Goal: Information Seeking & Learning: Learn about a topic

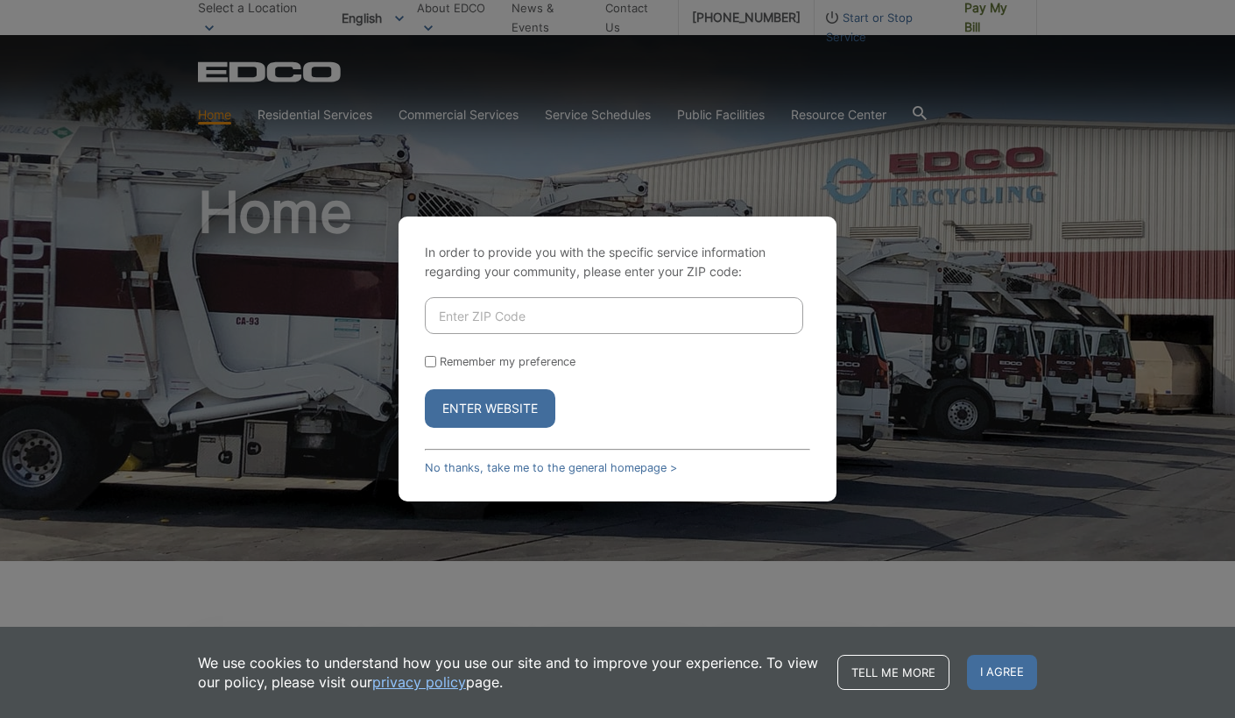
click at [567, 320] on input "Enter ZIP Code" at bounding box center [614, 315] width 378 height 37
type input "90807"
click at [425, 389] on button "Enter Website" at bounding box center [490, 408] width 131 height 39
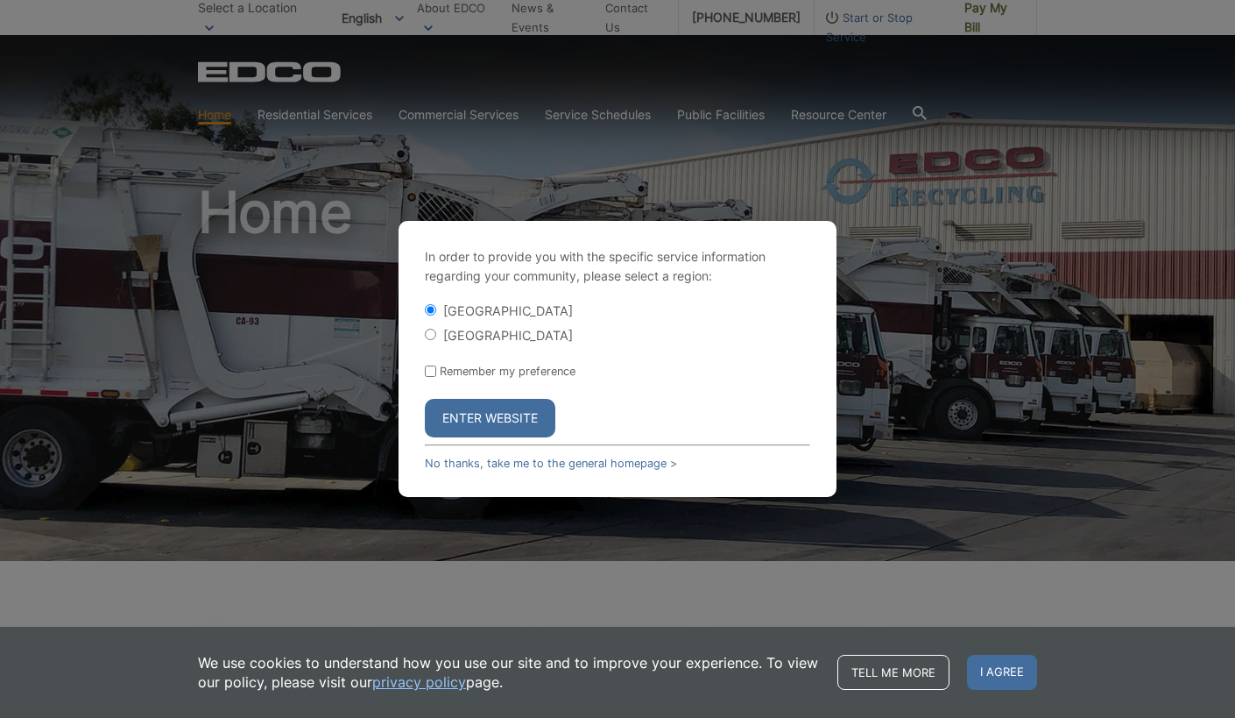
click at [470, 339] on label "[GEOGRAPHIC_DATA]" at bounding box center [508, 335] width 130 height 15
click at [436, 339] on input "[GEOGRAPHIC_DATA]" at bounding box center [430, 334] width 11 height 11
radio input "true"
click at [493, 407] on button "Enter Website" at bounding box center [490, 418] width 131 height 39
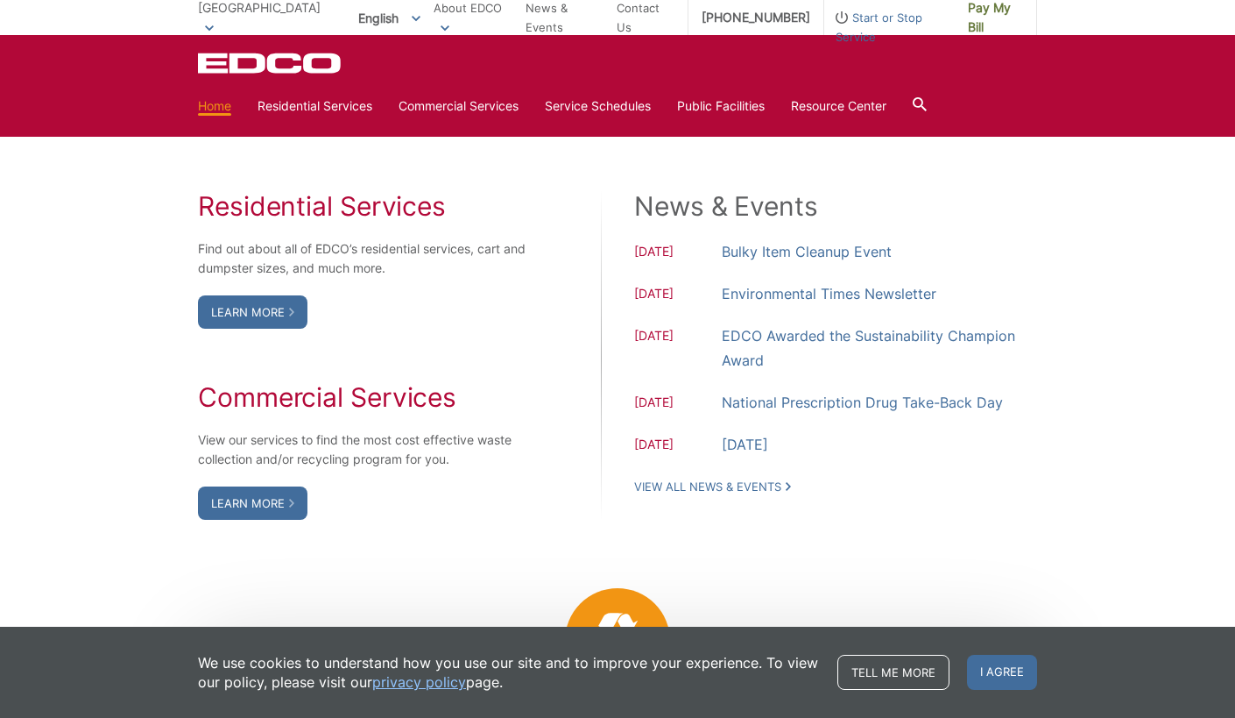
scroll to position [1399, 0]
click at [842, 245] on link "Bulky Item Cleanup Event" at bounding box center [807, 250] width 170 height 25
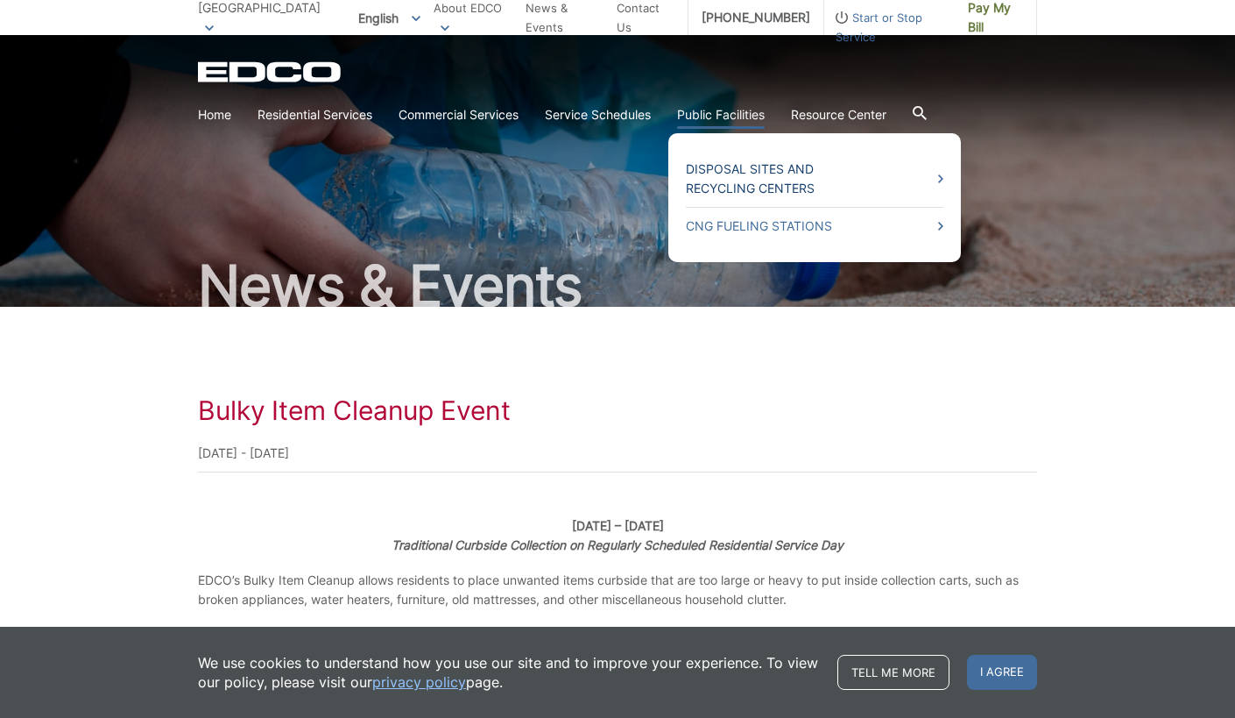
click at [806, 187] on link "Disposal Sites and Recycling Centers" at bounding box center [815, 178] width 258 height 39
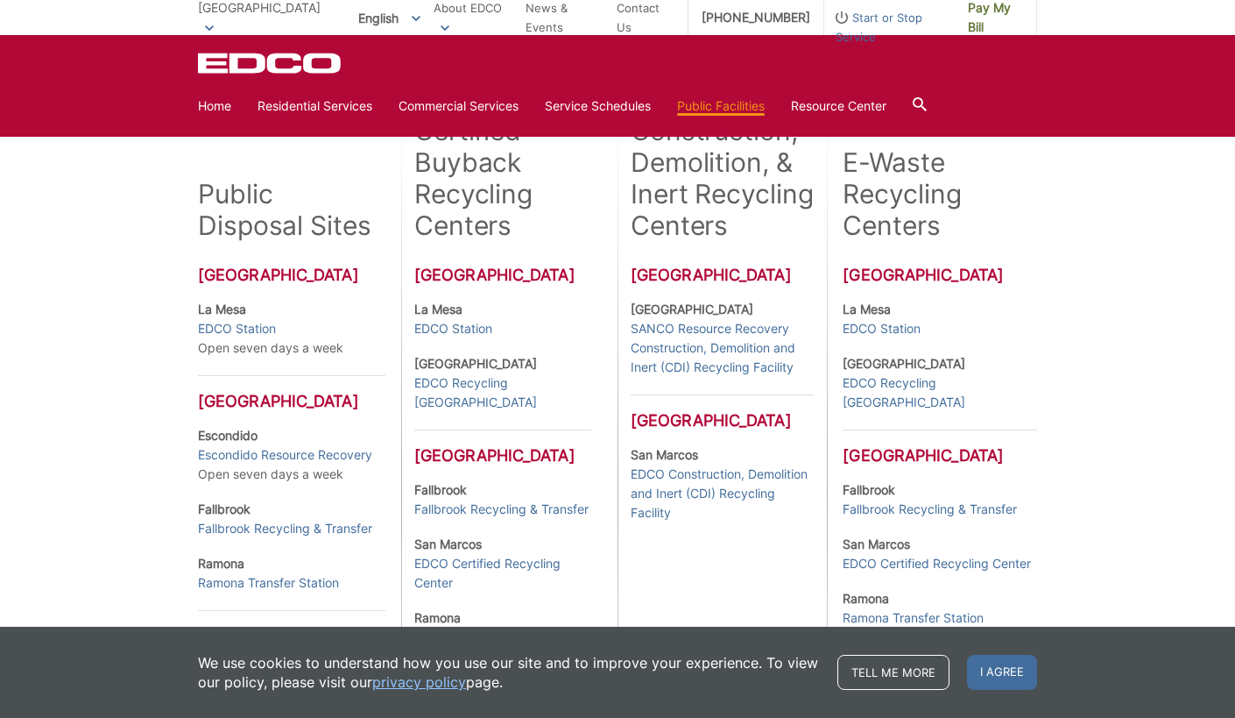
scroll to position [735, 0]
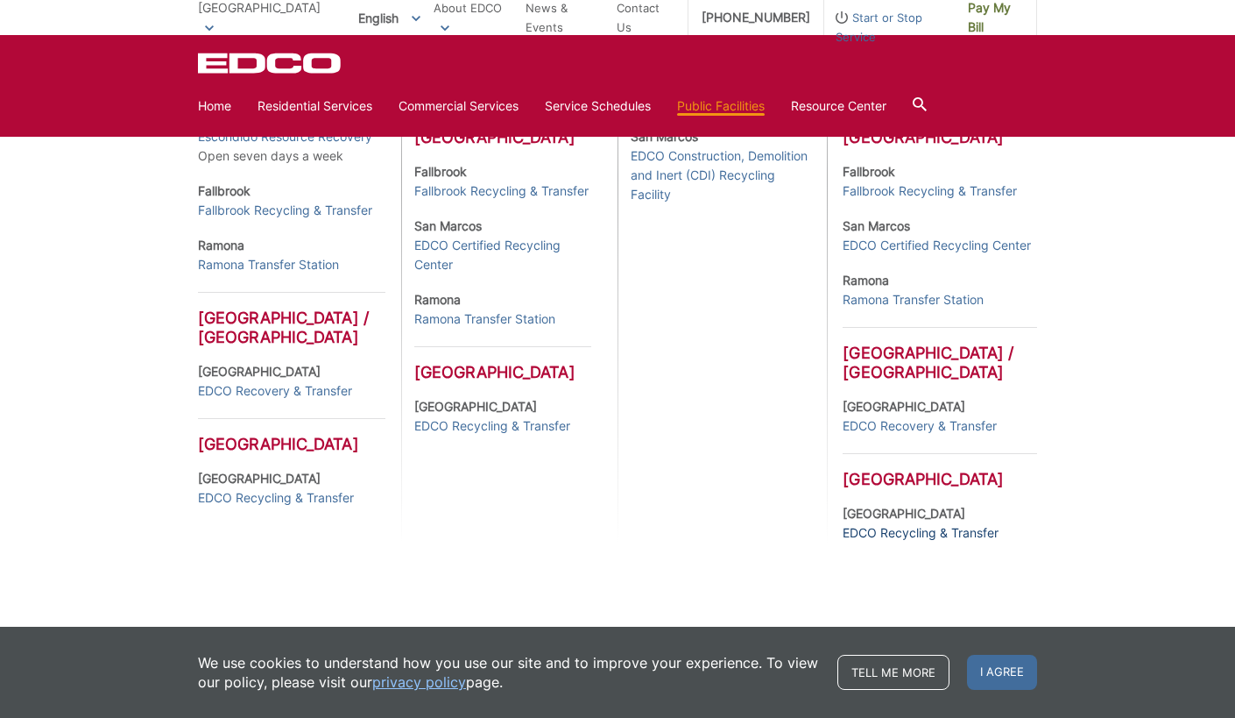
click at [919, 530] on link "EDCO Recycling & Transfer" at bounding box center [921, 532] width 156 height 19
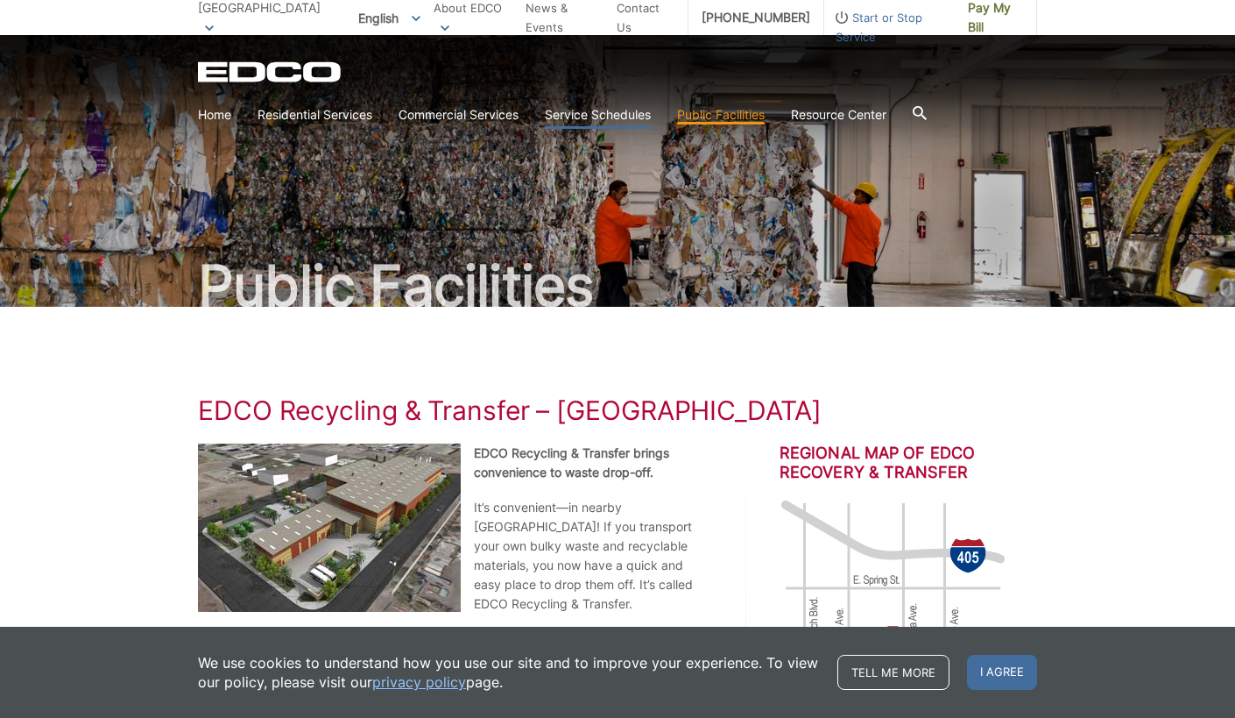
click at [583, 121] on link "Service Schedules" at bounding box center [598, 114] width 106 height 19
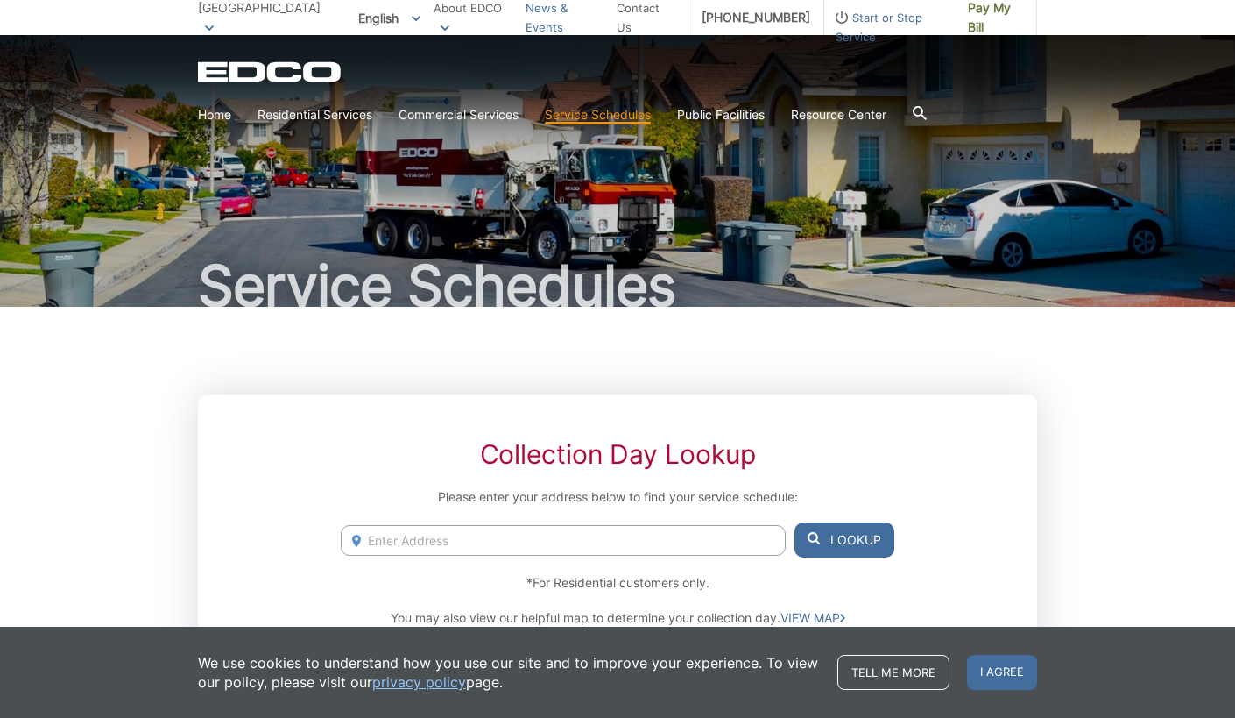
click at [544, 15] on link "News & Events" at bounding box center [565, 17] width 78 height 39
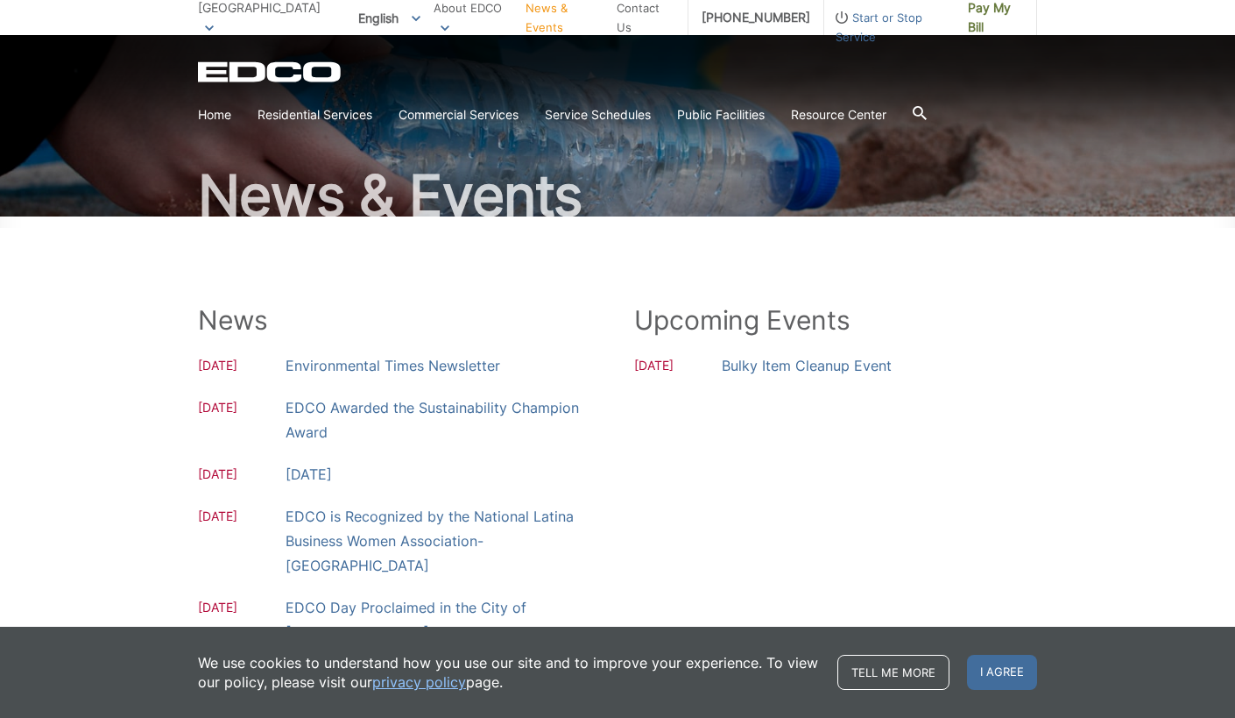
scroll to position [86, 0]
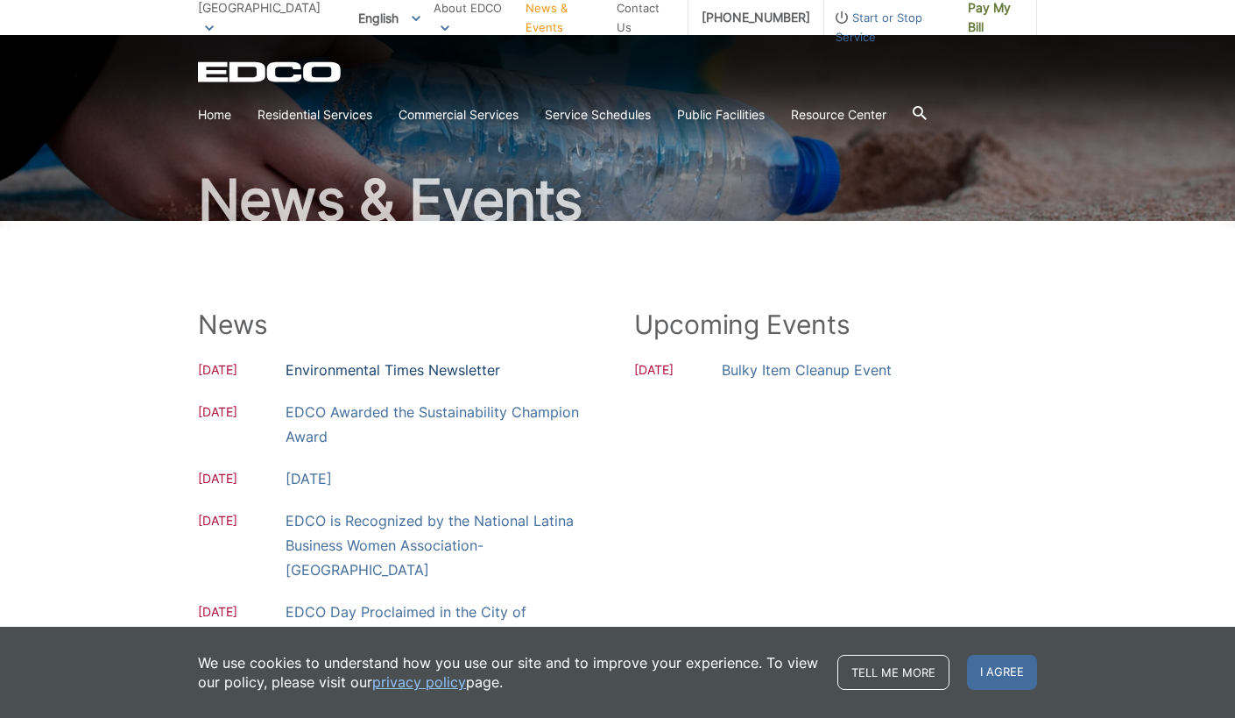
click at [406, 371] on link "Environmental Times Newsletter" at bounding box center [393, 369] width 215 height 25
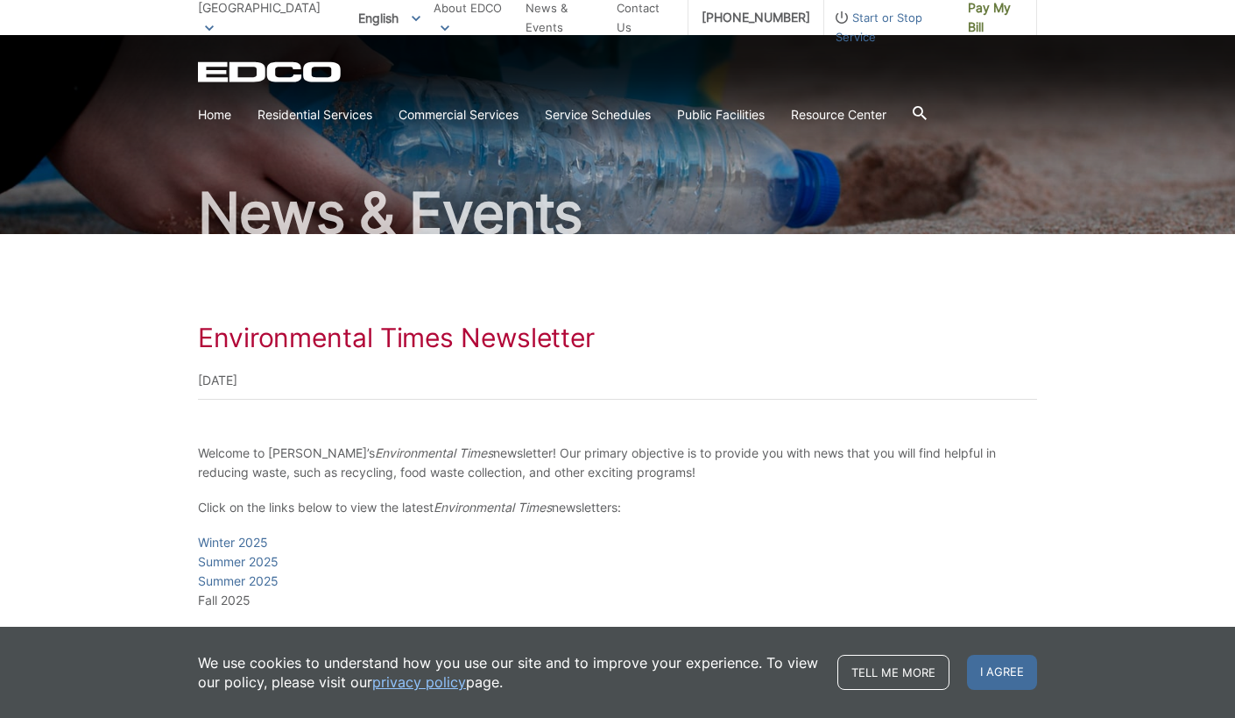
scroll to position [206, 0]
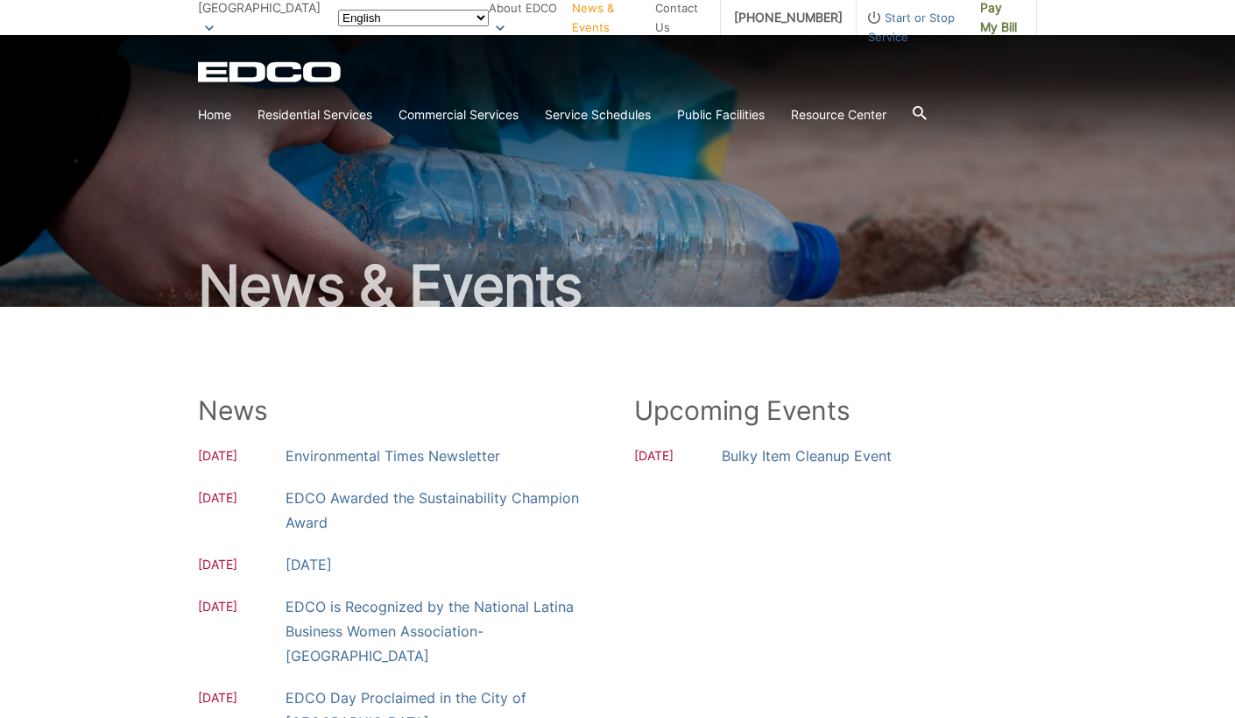
scroll to position [86, 0]
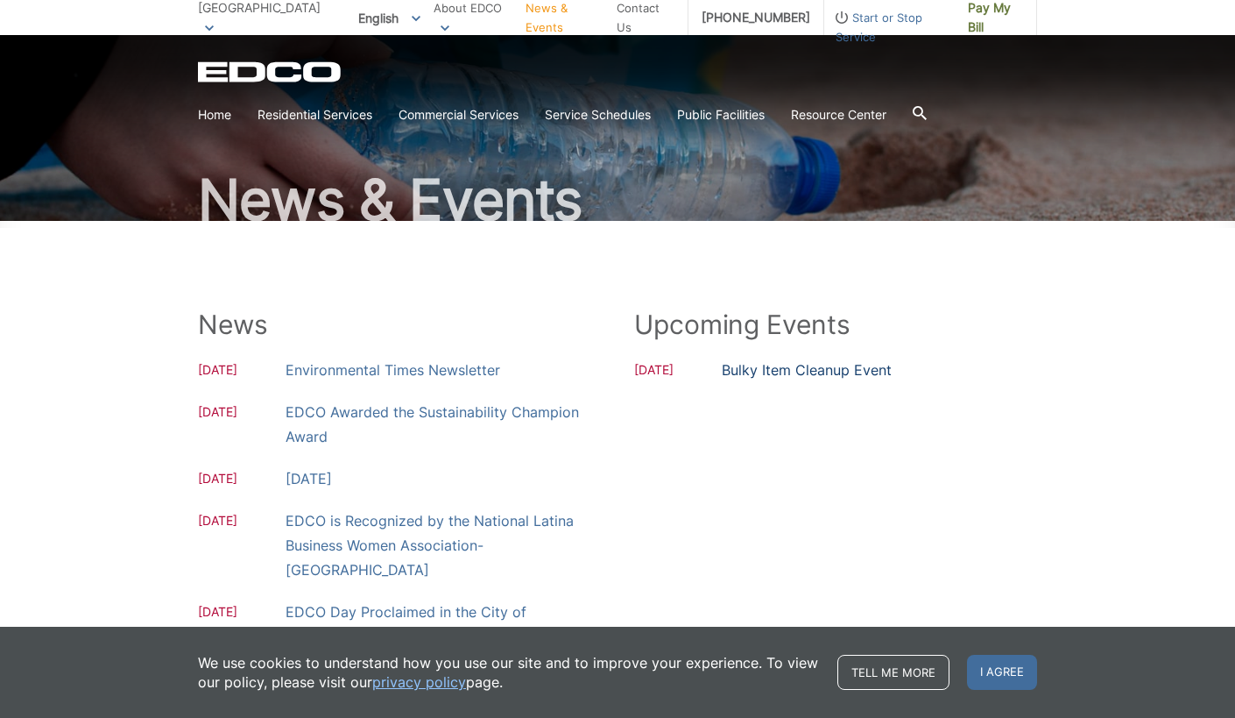
click at [777, 371] on link "Bulky Item Cleanup Event" at bounding box center [807, 369] width 170 height 25
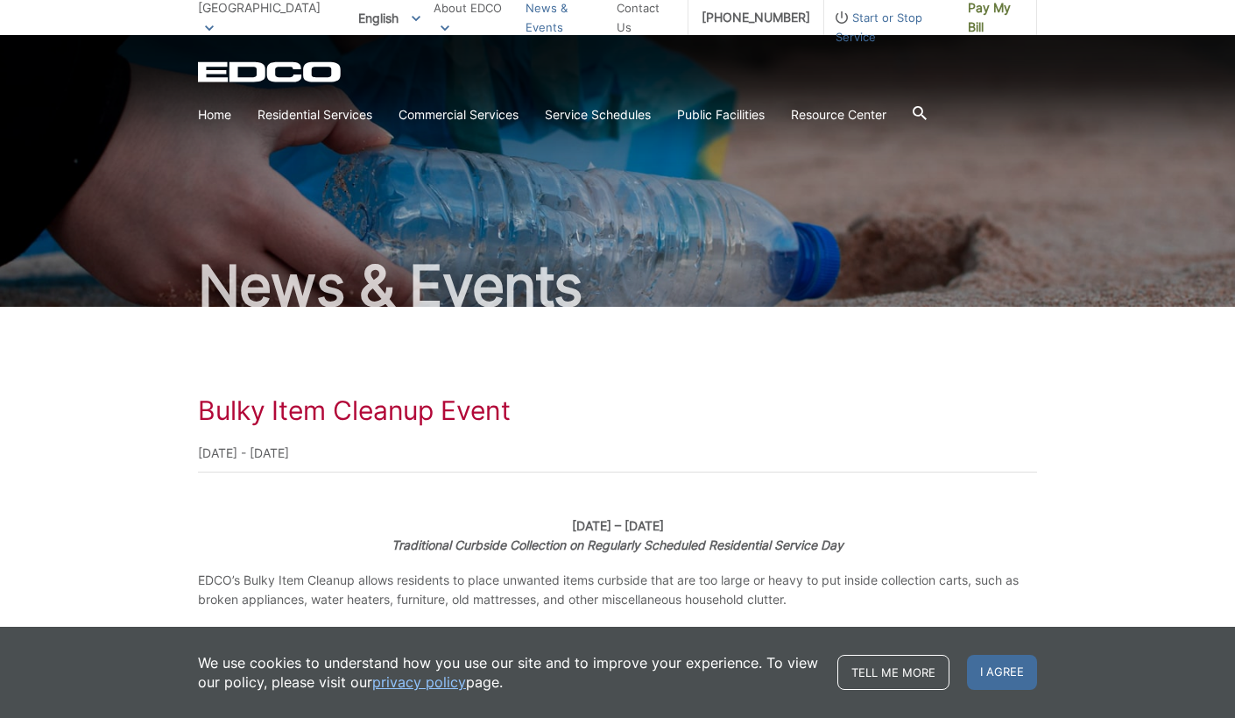
click at [583, 23] on link "News & Events" at bounding box center [565, 17] width 78 height 39
